Goal: Go to known website: Access a specific website the user already knows

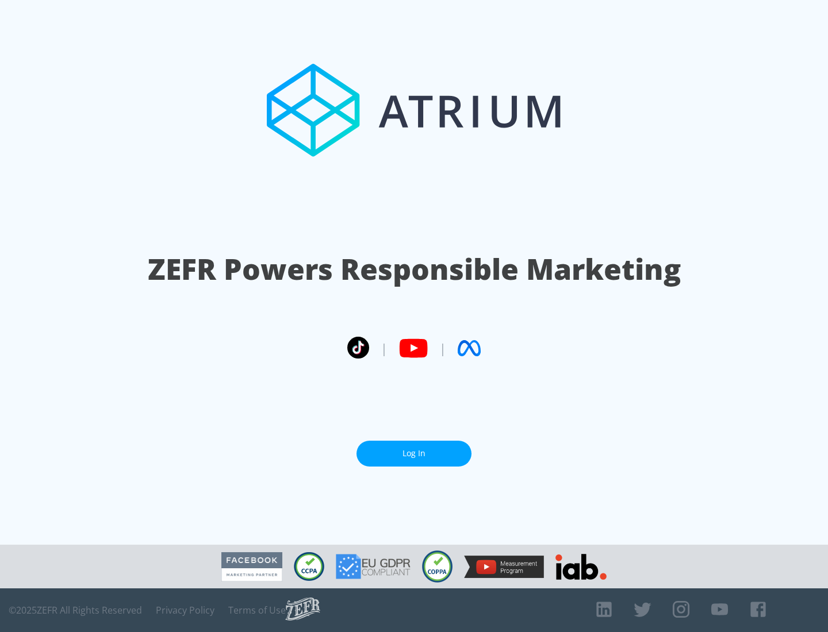
click at [414, 449] on link "Log In" at bounding box center [413, 454] width 115 height 26
